Goal: Transaction & Acquisition: Purchase product/service

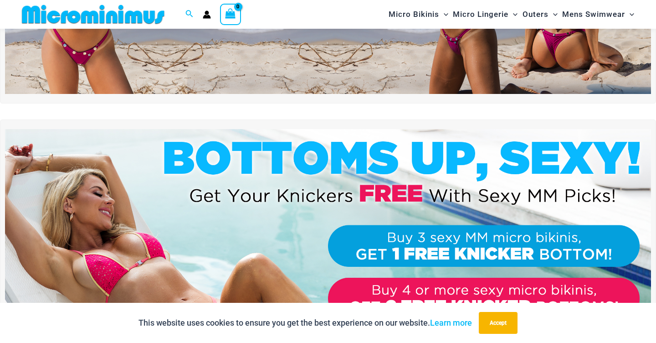
scroll to position [201, 0]
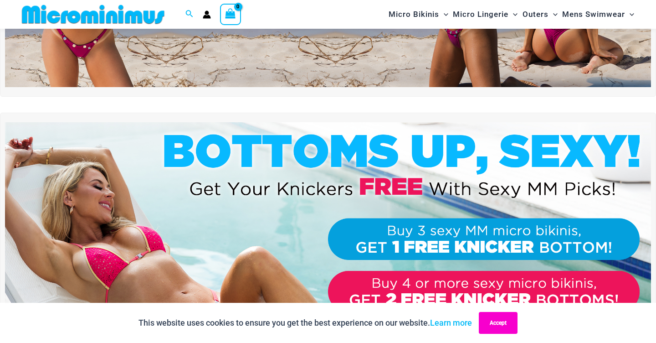
click at [500, 317] on button "Accept" at bounding box center [498, 323] width 39 height 22
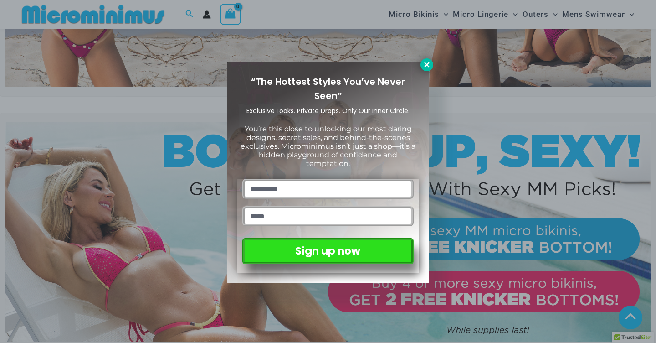
click at [428, 64] on icon at bounding box center [426, 64] width 5 height 5
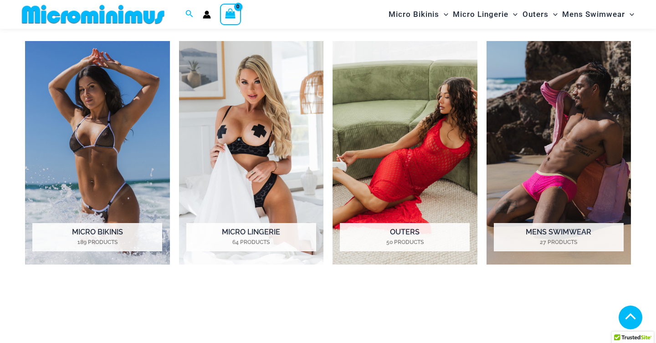
scroll to position [688, 0]
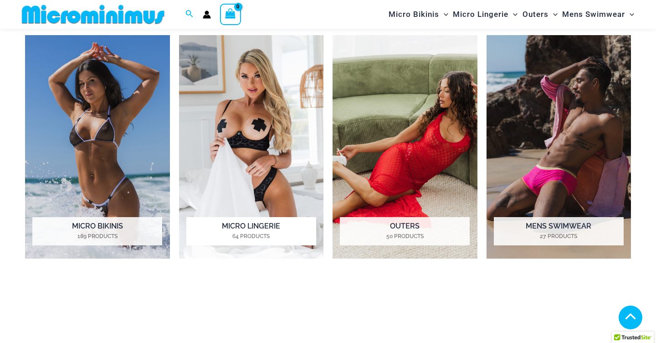
click at [224, 131] on img "Visit product category Micro Lingerie" at bounding box center [251, 147] width 145 height 224
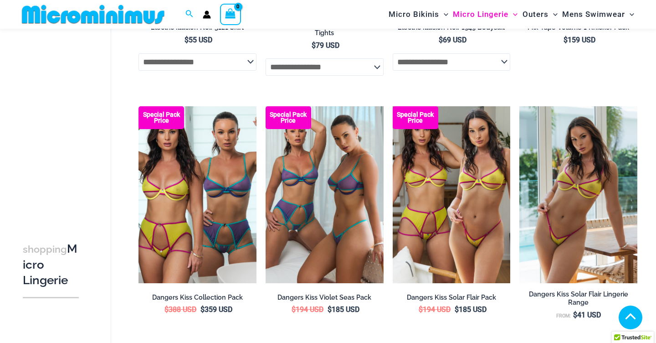
scroll to position [1936, 0]
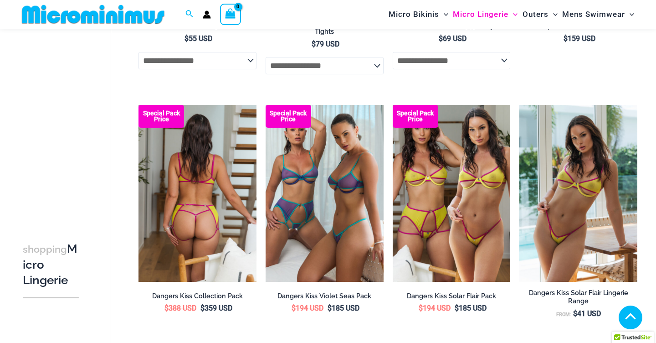
click at [183, 184] on img at bounding box center [198, 193] width 118 height 177
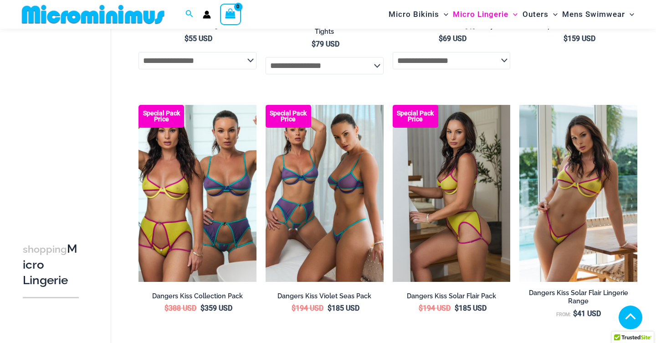
click at [474, 176] on img at bounding box center [452, 193] width 118 height 177
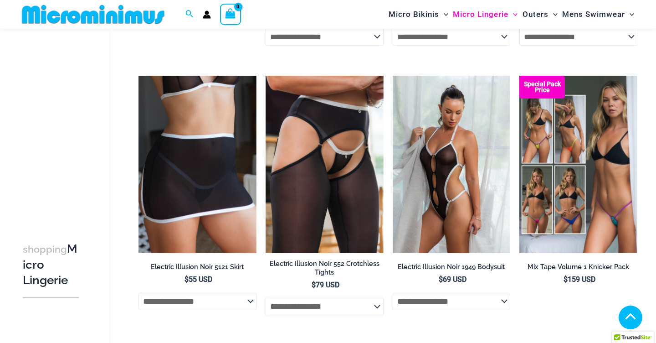
scroll to position [1697, 0]
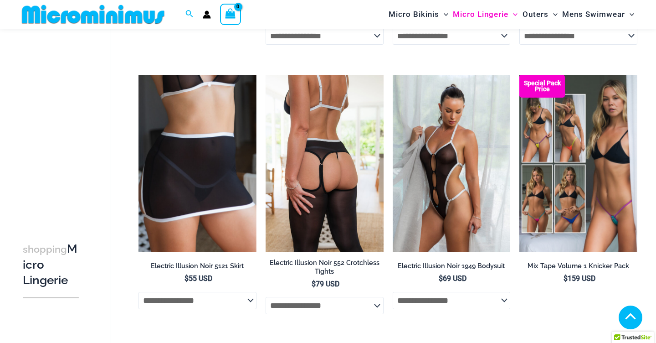
click at [327, 123] on img at bounding box center [325, 163] width 118 height 177
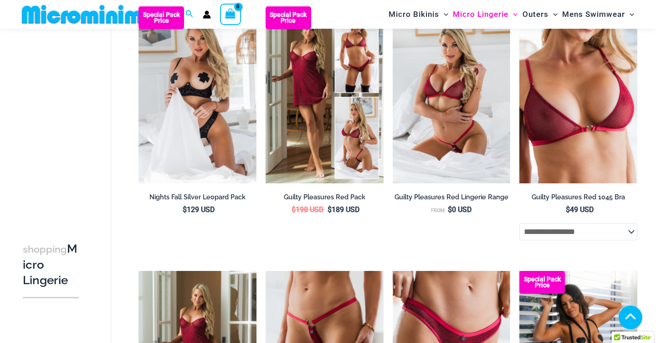
scroll to position [162, 0]
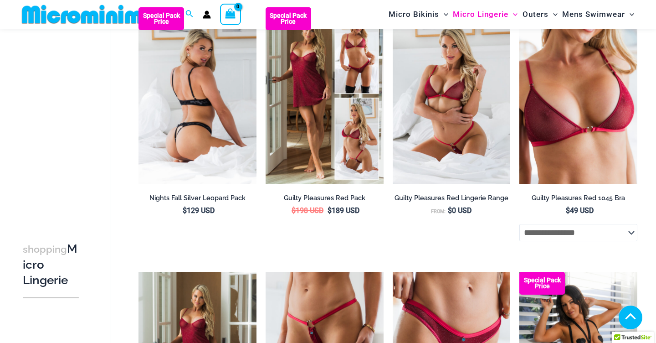
click at [239, 121] on img at bounding box center [198, 95] width 118 height 177
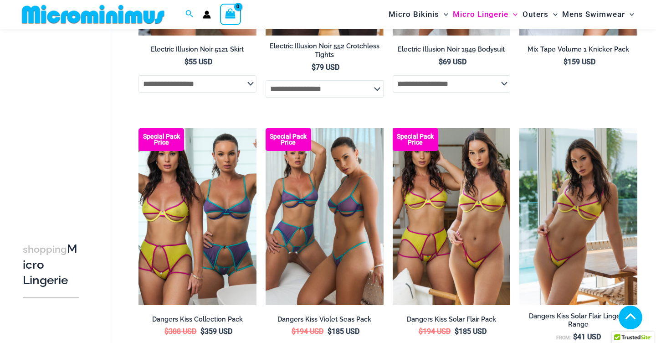
scroll to position [2003, 0]
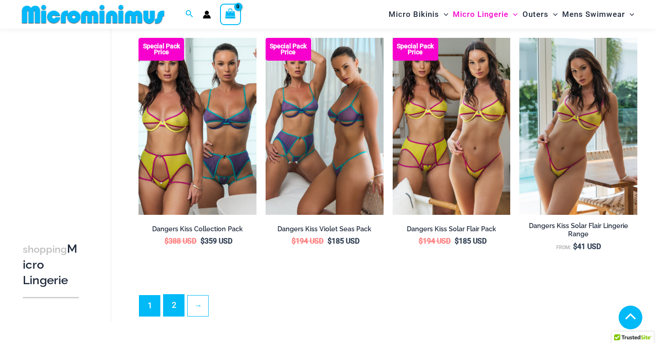
click at [167, 314] on link "2" at bounding box center [174, 304] width 21 height 21
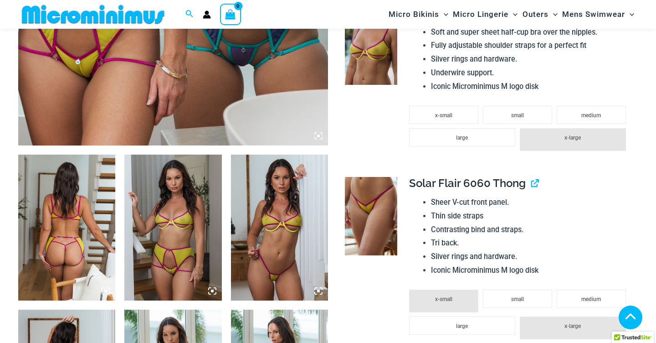
scroll to position [406, 0]
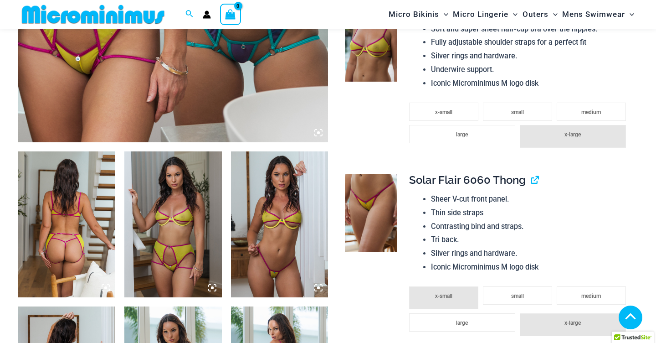
click at [205, 180] on img at bounding box center [172, 224] width 97 height 146
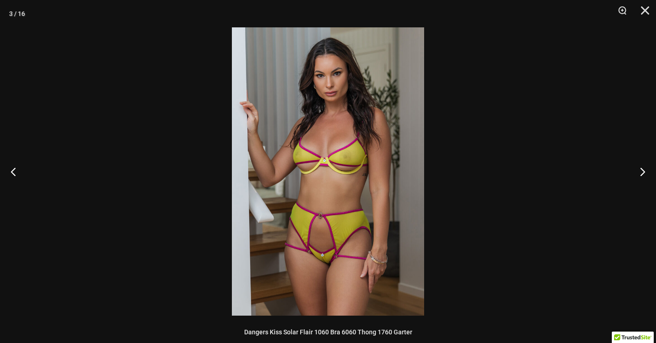
click at [355, 218] on img at bounding box center [328, 171] width 192 height 288
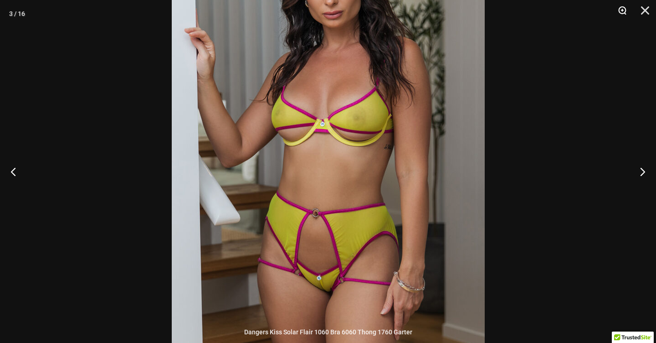
click at [625, 13] on button "Zoom" at bounding box center [619, 13] width 23 height 27
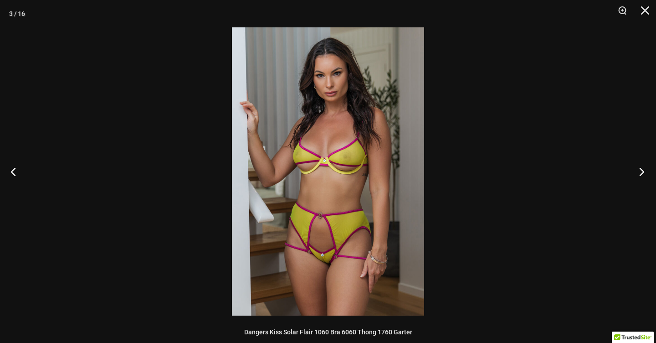
click at [648, 169] on button "Next" at bounding box center [639, 172] width 34 height 46
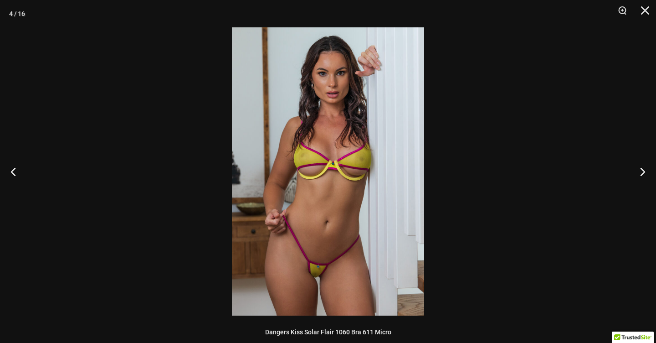
click at [379, 171] on img at bounding box center [328, 171] width 192 height 288
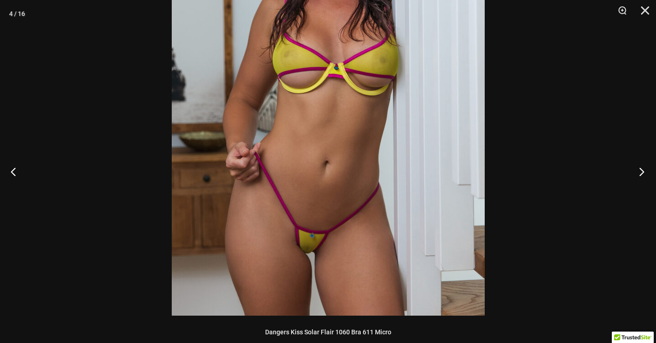
click at [640, 177] on button "Next" at bounding box center [639, 172] width 34 height 46
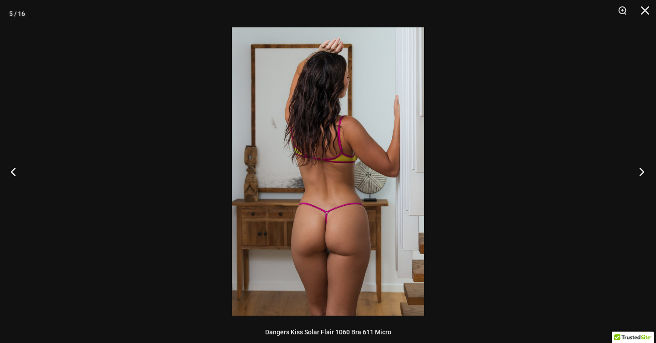
click at [640, 177] on button "Next" at bounding box center [639, 172] width 34 height 46
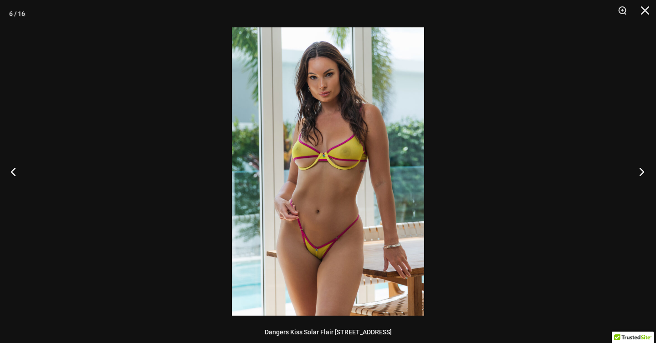
click at [640, 177] on button "Next" at bounding box center [639, 172] width 34 height 46
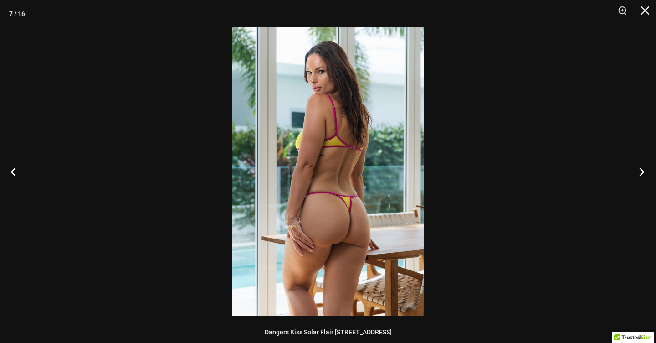
click at [640, 178] on button "Next" at bounding box center [639, 172] width 34 height 46
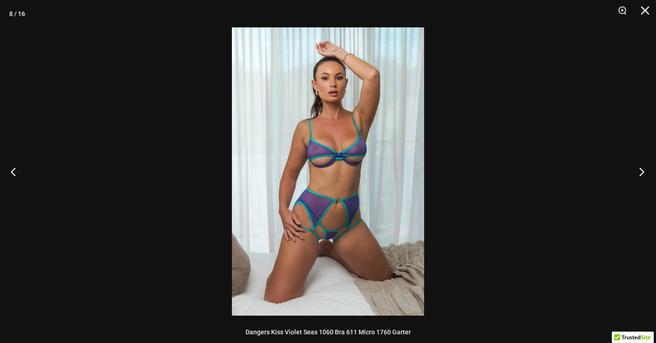
click at [640, 178] on button "Next" at bounding box center [639, 172] width 34 height 46
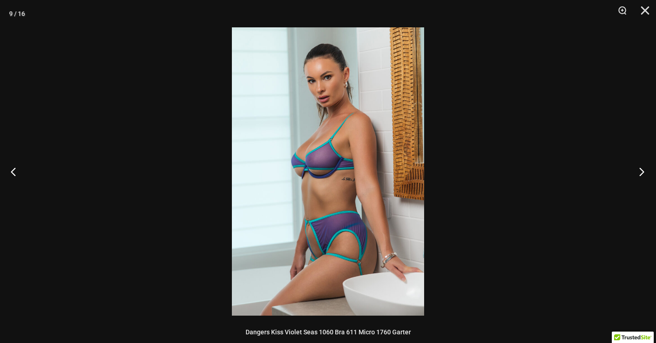
click at [638, 170] on button "Next" at bounding box center [639, 172] width 34 height 46
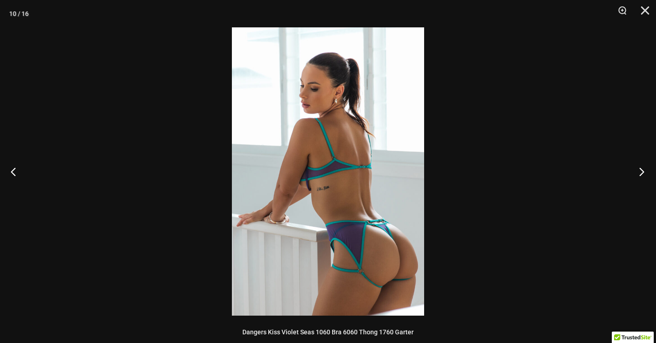
click at [638, 170] on button "Next" at bounding box center [639, 172] width 34 height 46
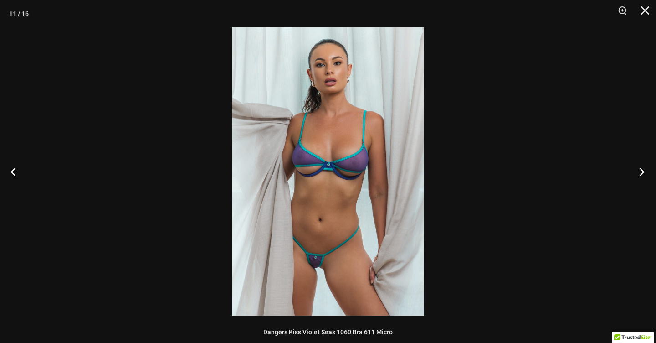
click at [638, 170] on button "Next" at bounding box center [639, 172] width 34 height 46
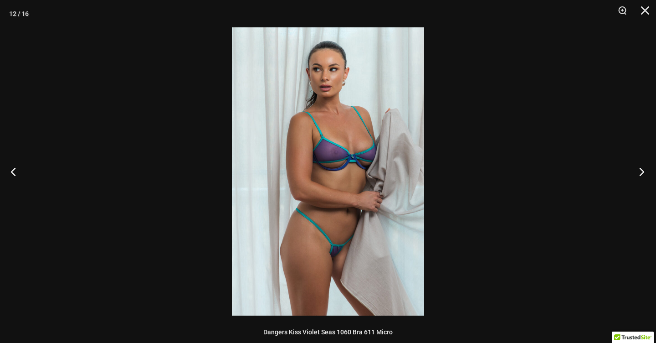
click at [638, 170] on button "Next" at bounding box center [639, 172] width 34 height 46
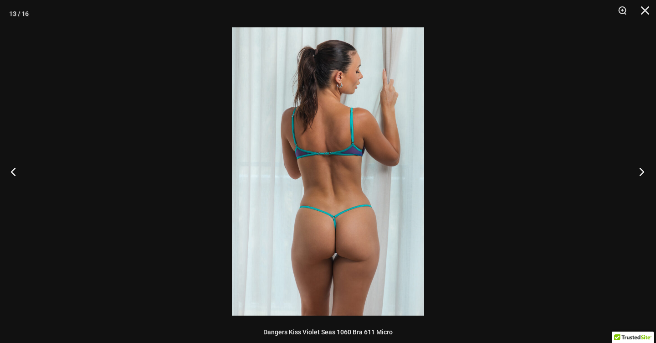
click at [638, 170] on button "Next" at bounding box center [639, 172] width 34 height 46
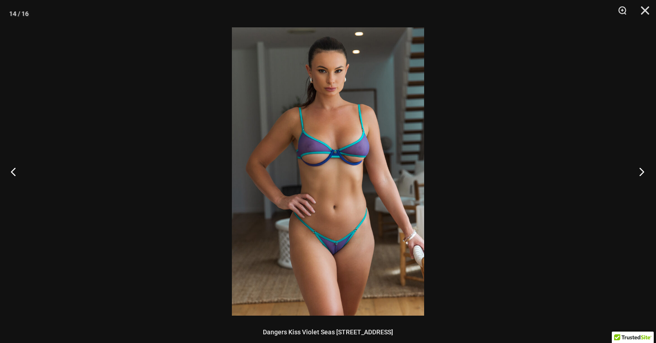
drag, startPoint x: 379, startPoint y: 171, endPoint x: 638, endPoint y: 170, distance: 258.5
click at [638, 170] on button "Next" at bounding box center [639, 172] width 34 height 46
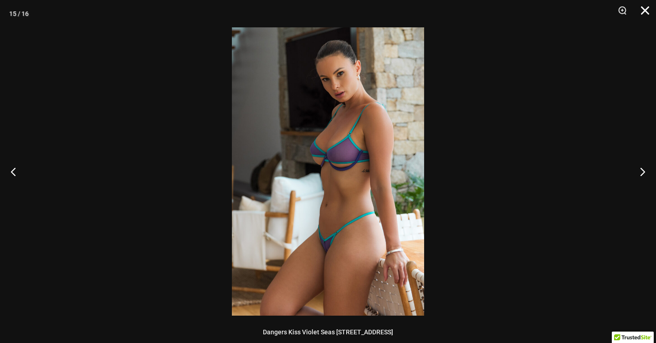
click at [645, 15] on button "Close" at bounding box center [642, 13] width 23 height 27
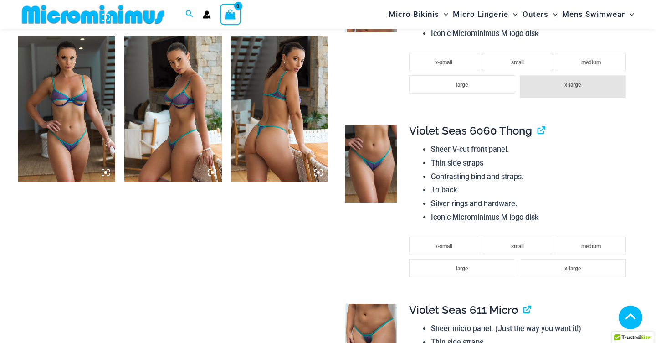
scroll to position [0, 0]
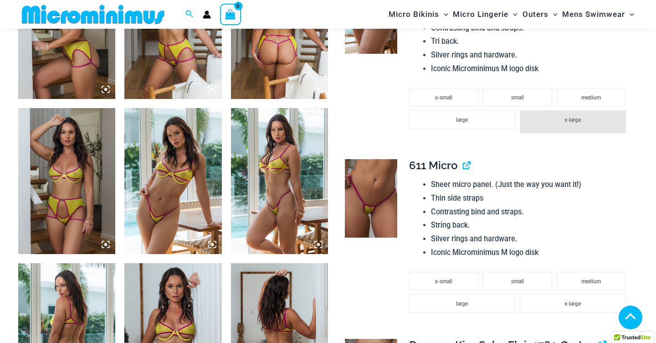
scroll to position [531, 0]
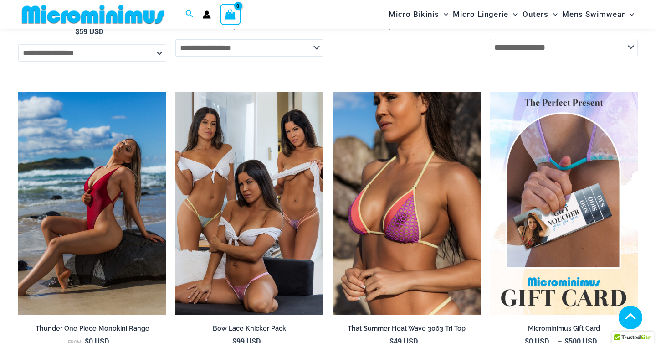
scroll to position [1827, 0]
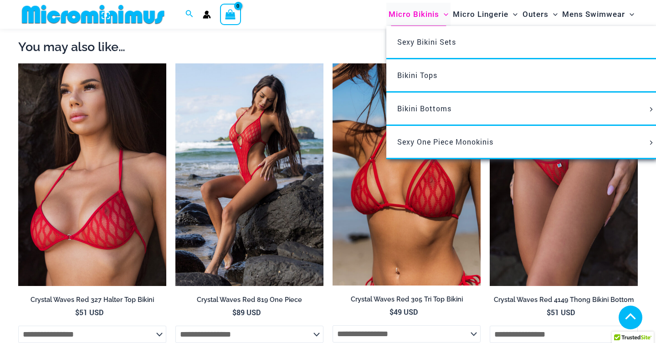
scroll to position [835, 0]
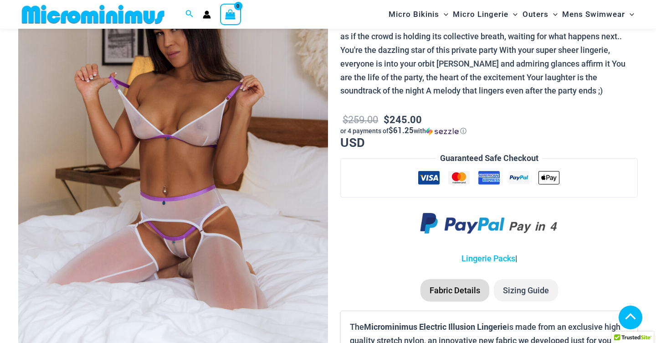
scroll to position [182, 0]
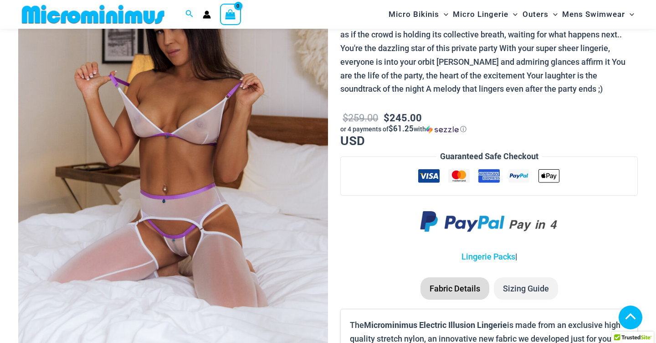
click at [200, 226] on img at bounding box center [173, 133] width 310 height 465
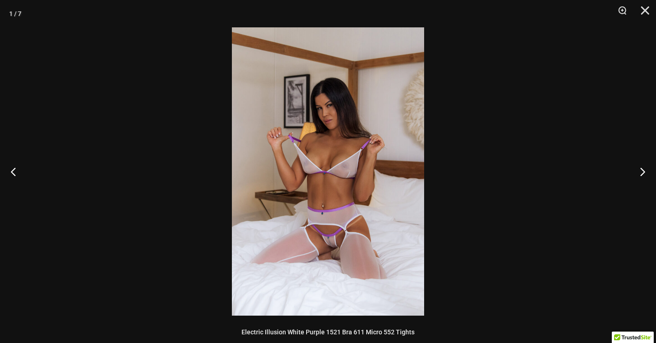
click at [366, 146] on img at bounding box center [328, 171] width 192 height 288
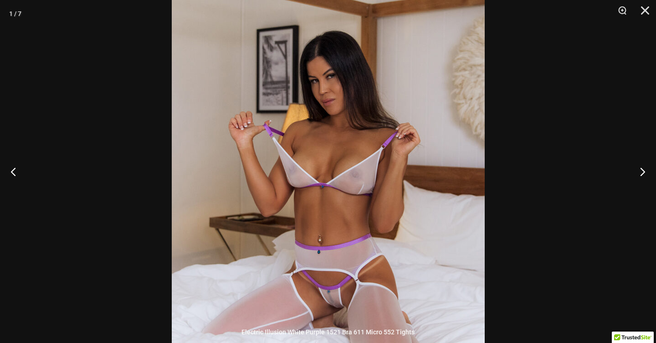
click at [366, 146] on img at bounding box center [328, 184] width 313 height 470
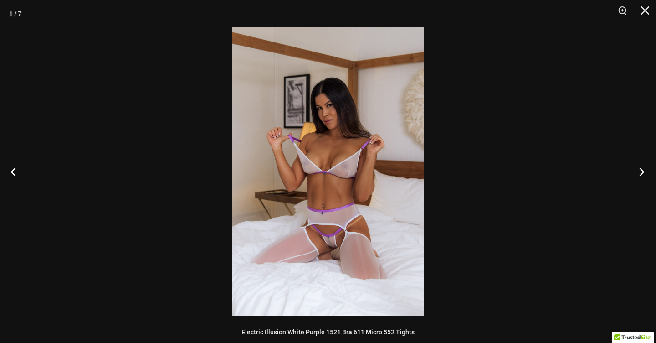
click at [643, 169] on button "Next" at bounding box center [639, 172] width 34 height 46
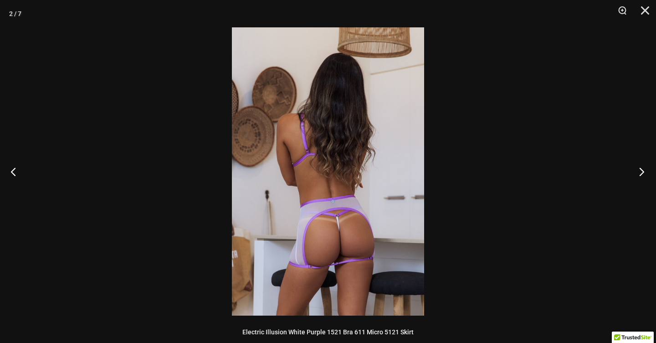
click at [643, 169] on button "Next" at bounding box center [639, 172] width 34 height 46
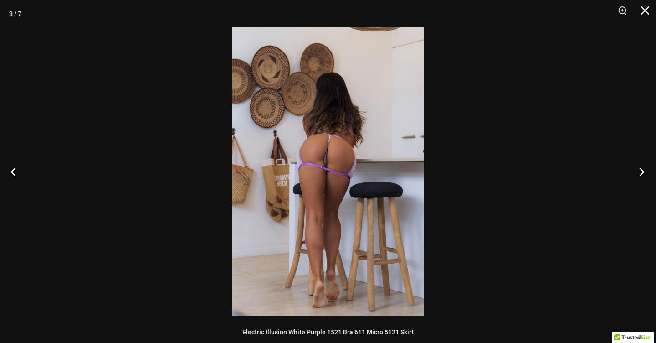
click at [643, 169] on button "Next" at bounding box center [639, 172] width 34 height 46
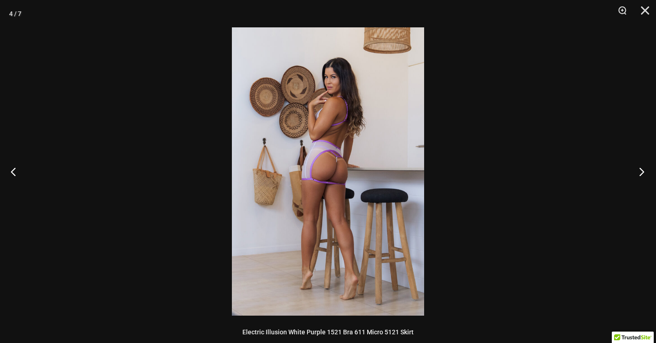
click at [643, 169] on button "Next" at bounding box center [639, 172] width 34 height 46
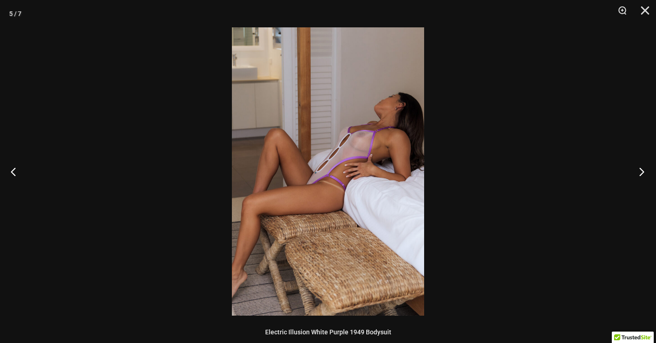
click at [643, 169] on button "Next" at bounding box center [639, 172] width 34 height 46
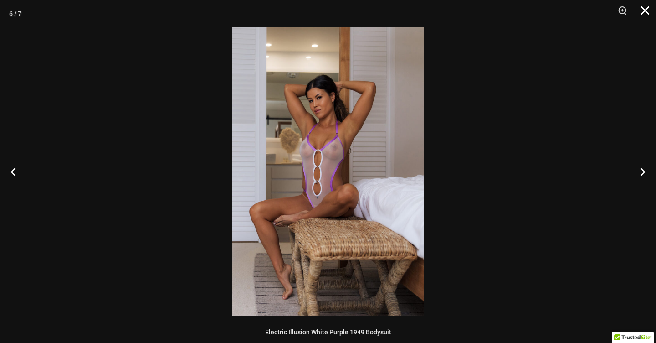
click at [640, 12] on button "Close" at bounding box center [642, 13] width 23 height 27
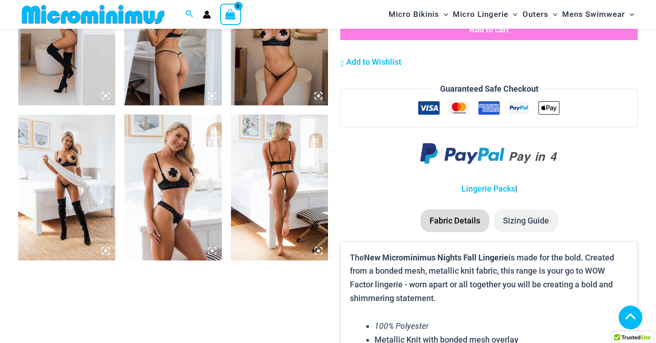
scroll to position [1063, 0]
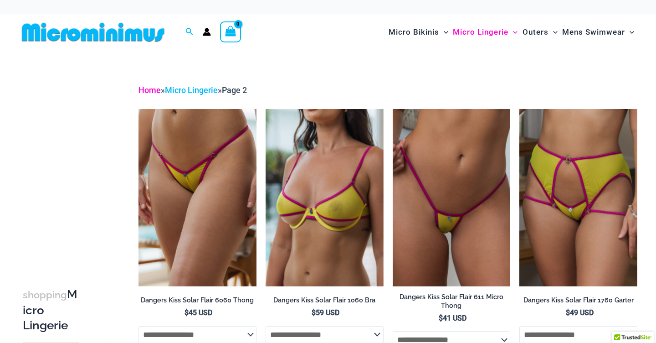
click at [144, 89] on link "Home" at bounding box center [150, 90] width 22 height 10
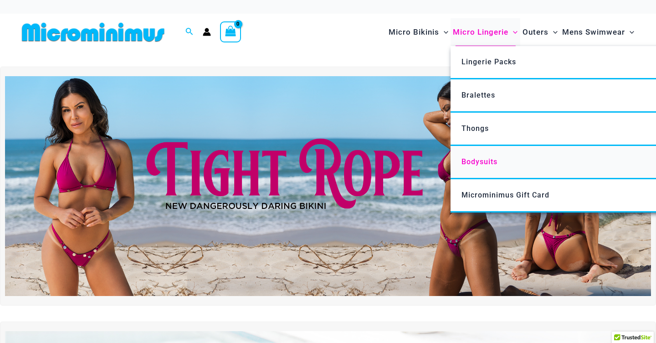
click at [478, 162] on span "Bodysuits" at bounding box center [480, 161] width 36 height 9
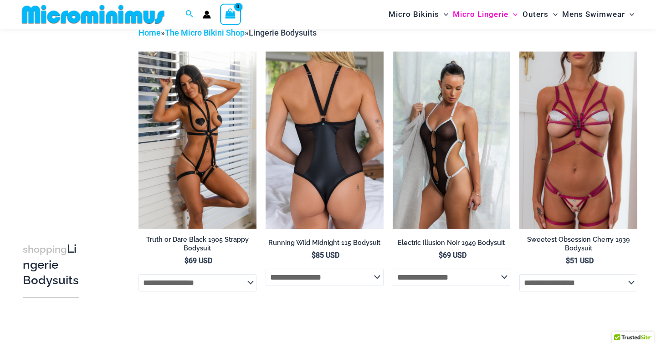
scroll to position [46, 0]
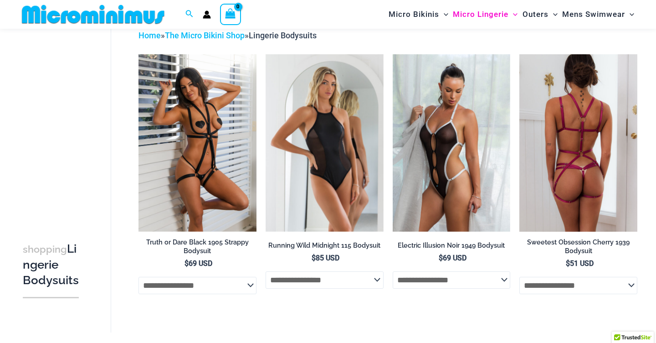
click at [604, 107] on img at bounding box center [579, 142] width 118 height 177
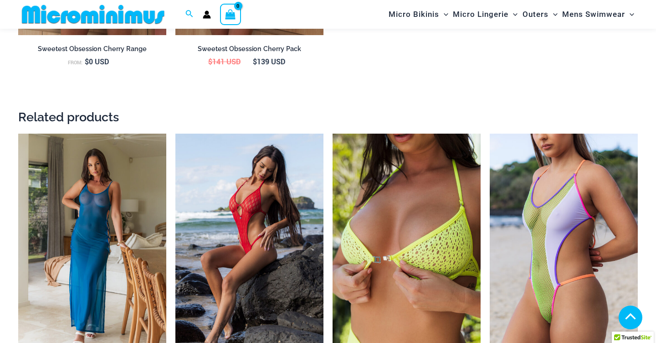
scroll to position [1085, 0]
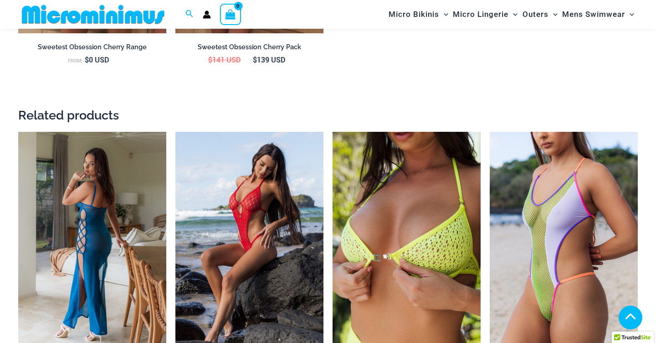
click at [108, 206] on img at bounding box center [92, 243] width 148 height 222
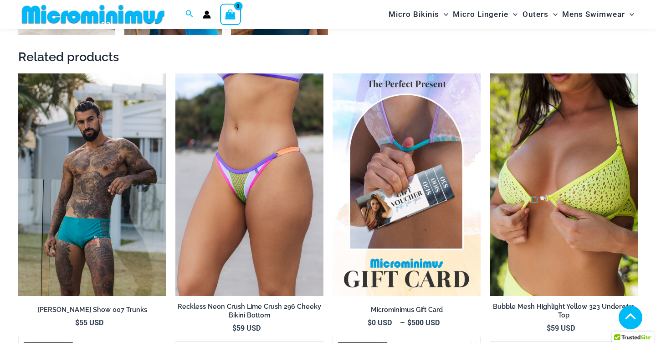
scroll to position [823, 0]
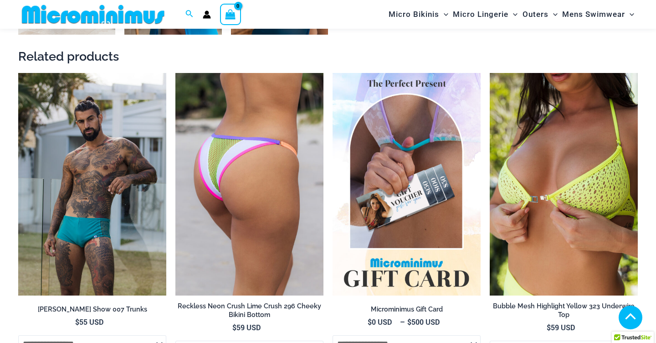
click at [240, 182] on img at bounding box center [249, 184] width 148 height 222
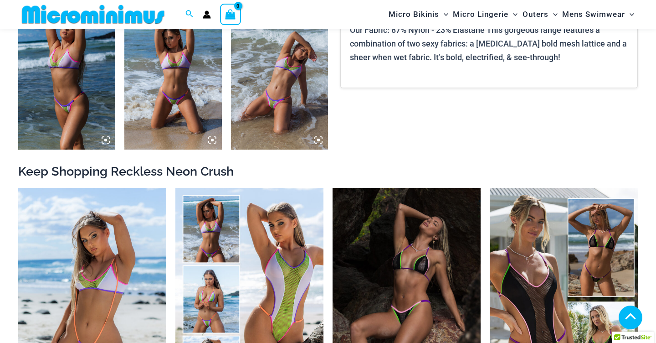
scroll to position [712, 0]
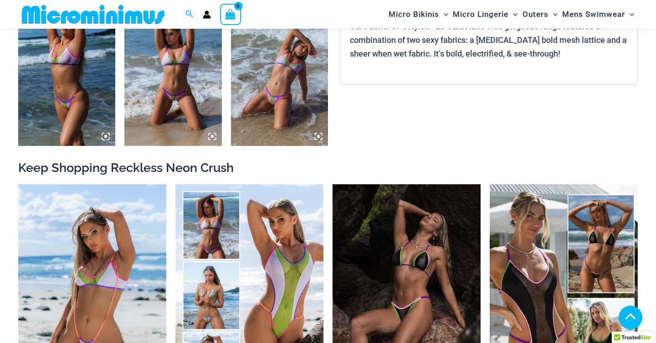
click at [191, 108] on img at bounding box center [172, 73] width 97 height 146
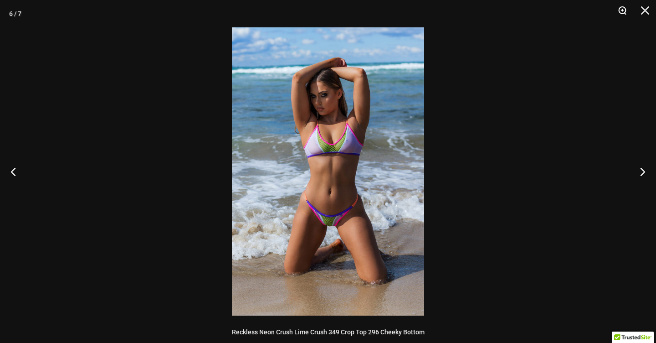
click at [623, 13] on button "Zoom" at bounding box center [619, 13] width 23 height 27
